Goal: Task Accomplishment & Management: Manage account settings

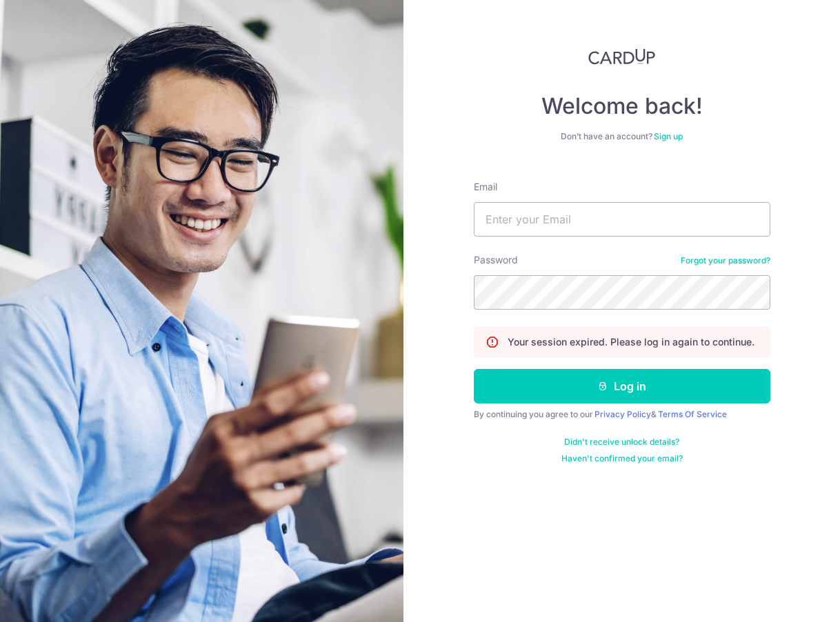
click at [480, 217] on input "Email" at bounding box center [622, 219] width 297 height 34
type input "[EMAIL_ADDRESS][DOMAIN_NAME]"
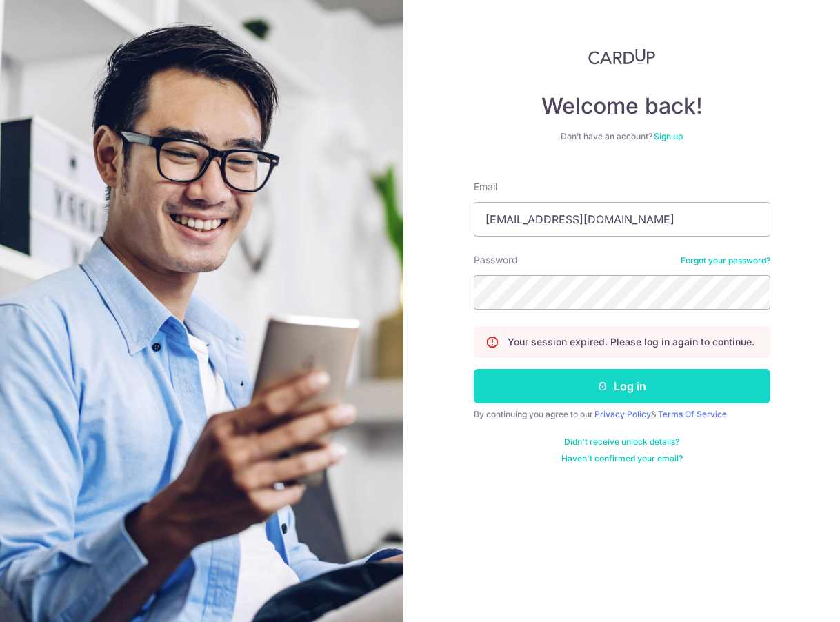
click at [594, 386] on button "Log in" at bounding box center [622, 386] width 297 height 34
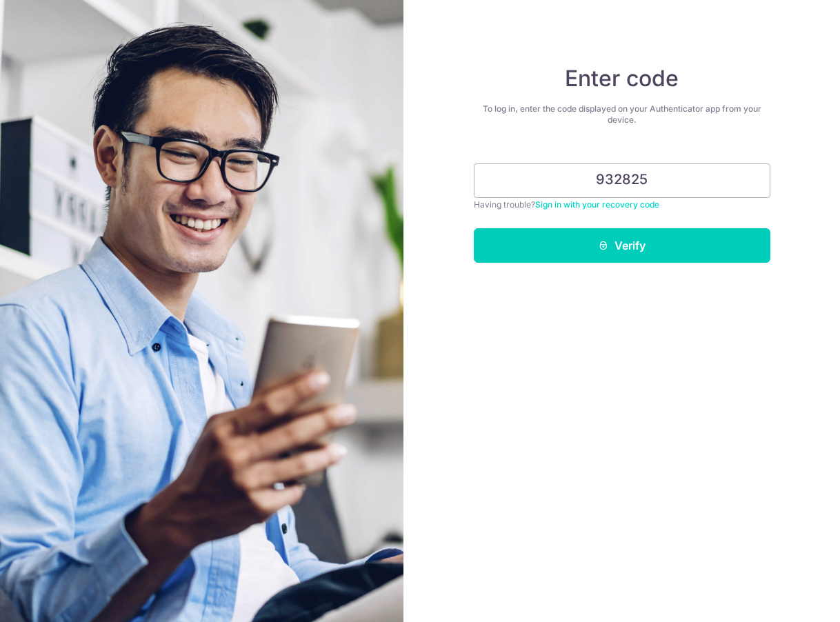
type input "932825"
click at [474, 228] on button "Verify" at bounding box center [622, 245] width 297 height 34
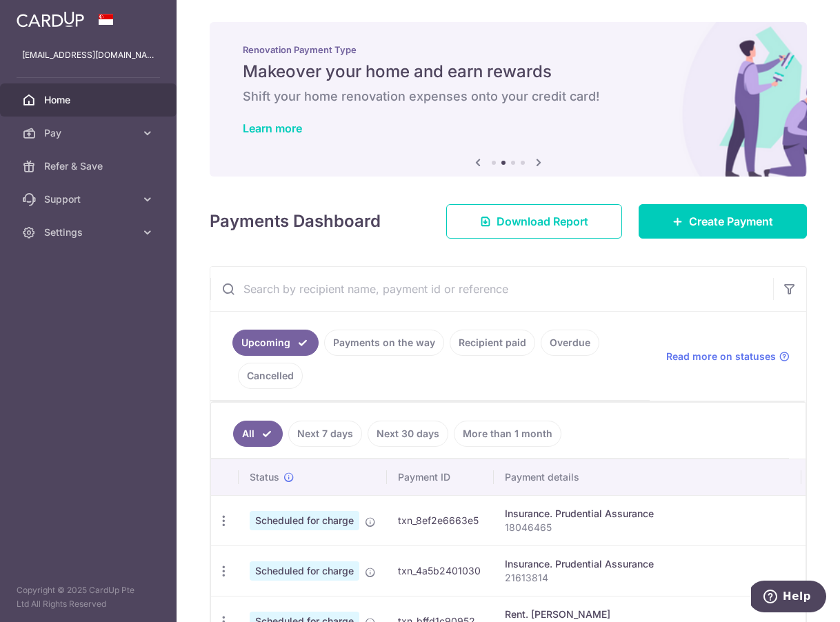
click at [504, 341] on link "Recipient paid" at bounding box center [493, 343] width 86 height 26
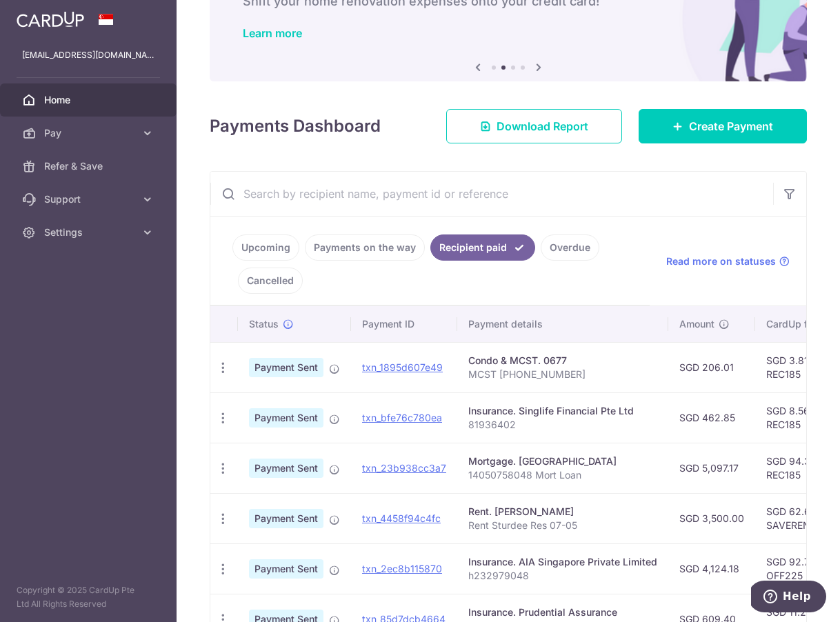
scroll to position [98, 0]
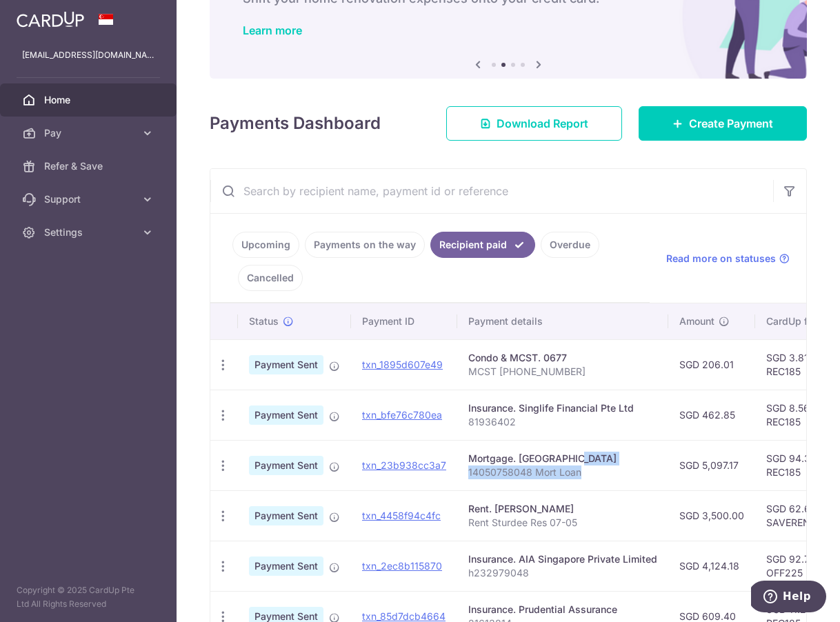
drag, startPoint x: 532, startPoint y: 482, endPoint x: 532, endPoint y: 463, distance: 18.6
click at [532, 463] on td "Mortgage. Maybank 14050758048 Mort Loan" at bounding box center [562, 465] width 211 height 50
click at [532, 463] on div "Mortgage. Maybank" at bounding box center [562, 459] width 189 height 14
